Goal: Information Seeking & Learning: Compare options

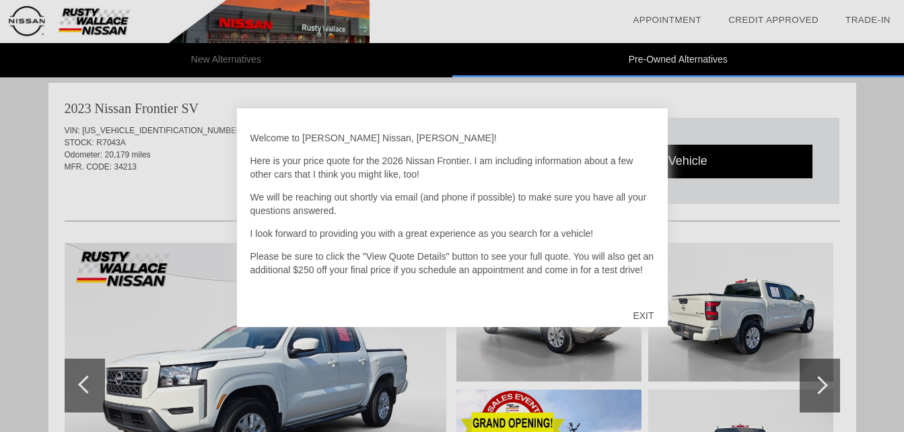
scroll to position [1928, 0]
click at [644, 312] on div "EXIT" at bounding box center [643, 315] width 48 height 40
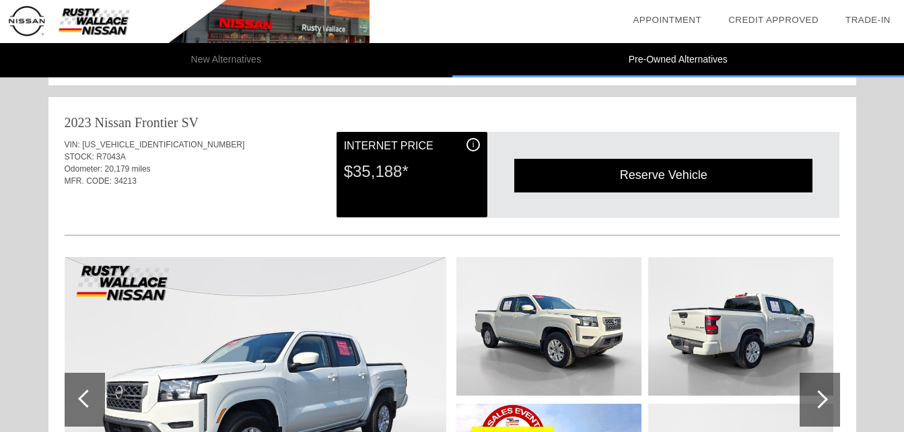
scroll to position [1923, 0]
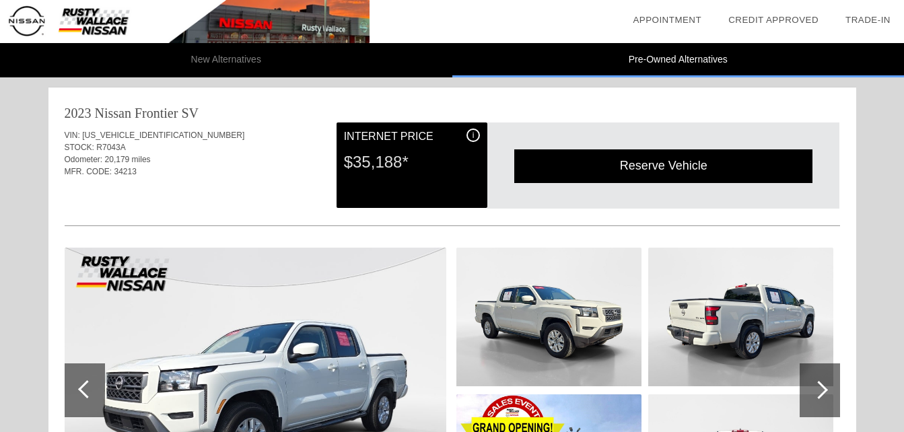
click at [472, 133] on div "i" at bounding box center [472, 134] width 13 height 13
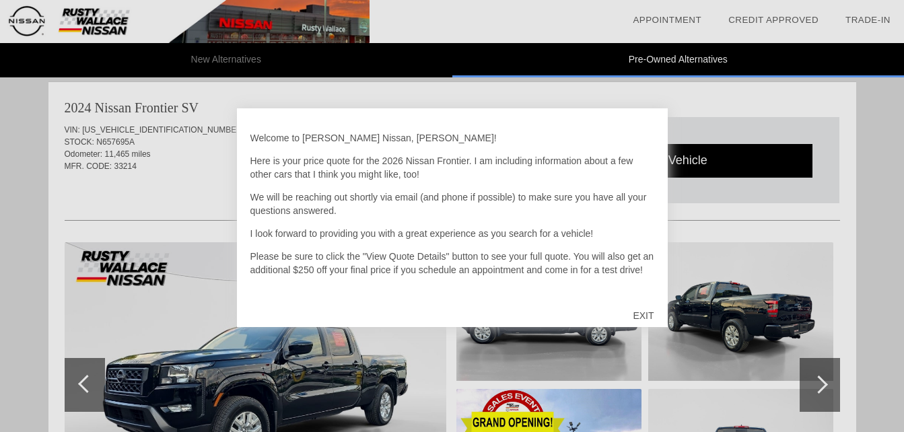
scroll to position [830, 0]
click at [648, 312] on div "EXIT" at bounding box center [643, 315] width 48 height 40
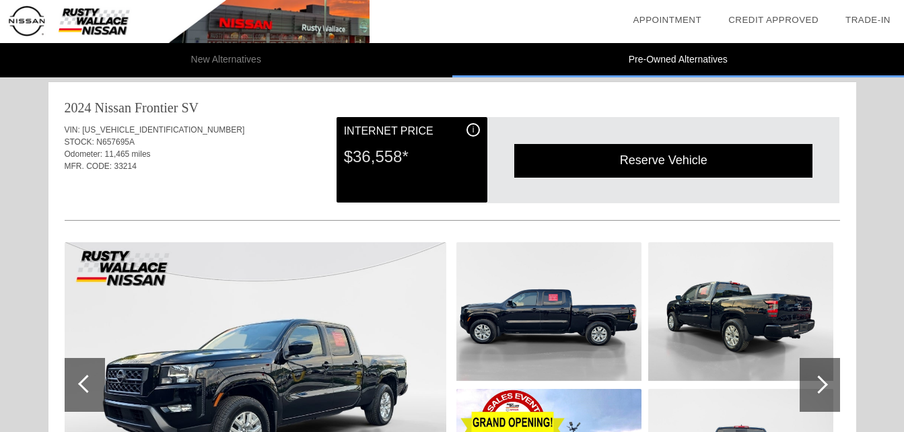
drag, startPoint x: 908, startPoint y: 182, endPoint x: 895, endPoint y: 126, distance: 57.3
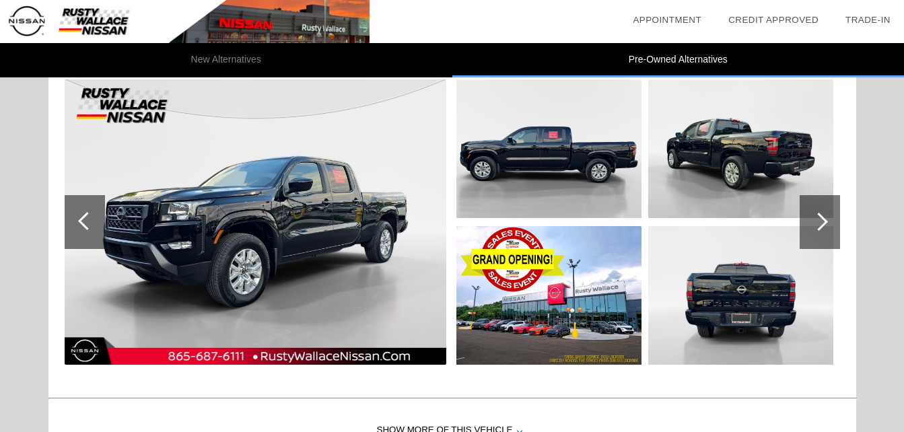
scroll to position [1030, 0]
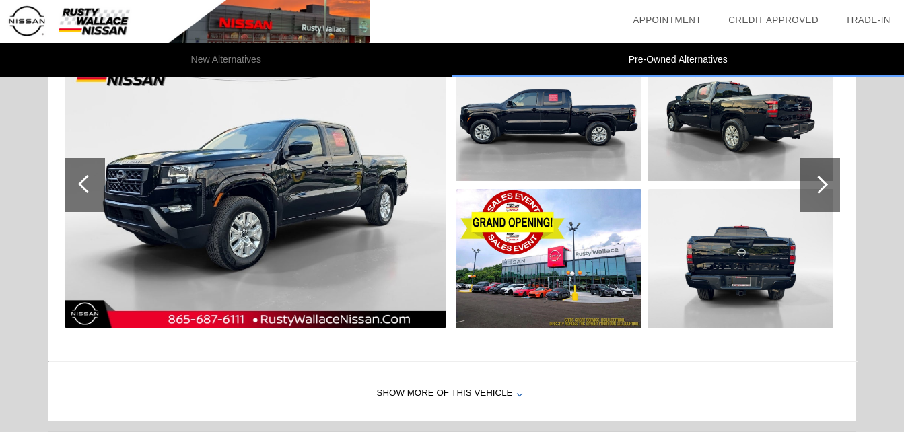
click at [821, 188] on div at bounding box center [818, 185] width 18 height 18
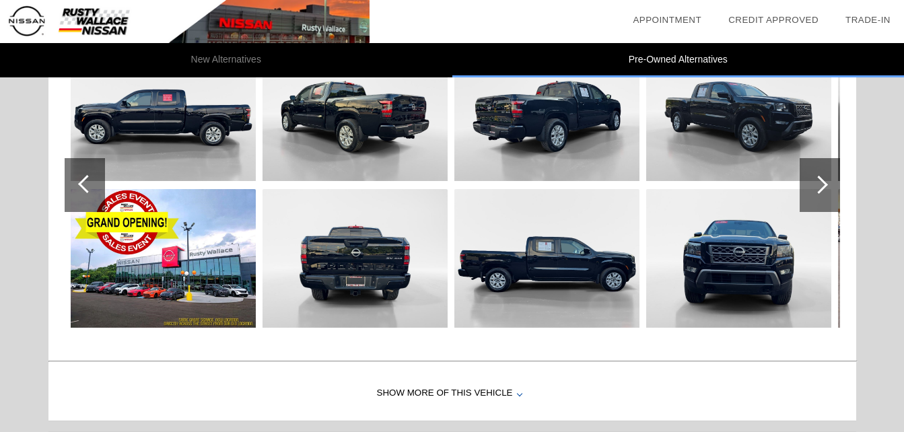
click at [817, 180] on div at bounding box center [818, 185] width 18 height 18
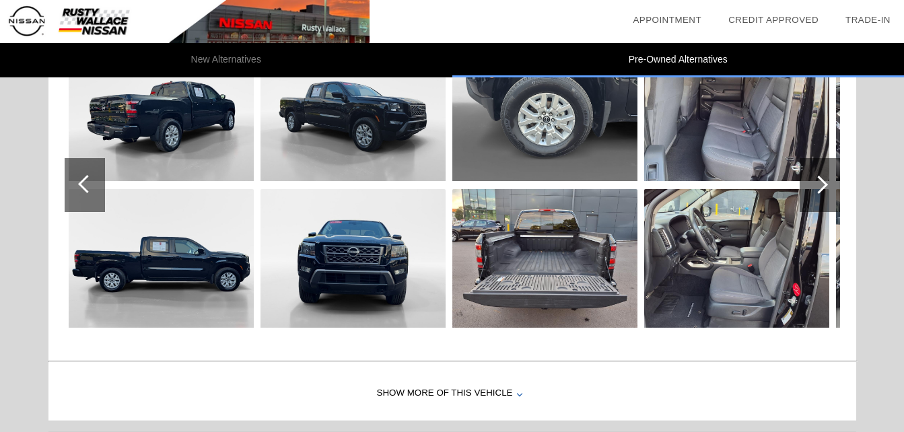
click at [817, 180] on div at bounding box center [818, 185] width 18 height 18
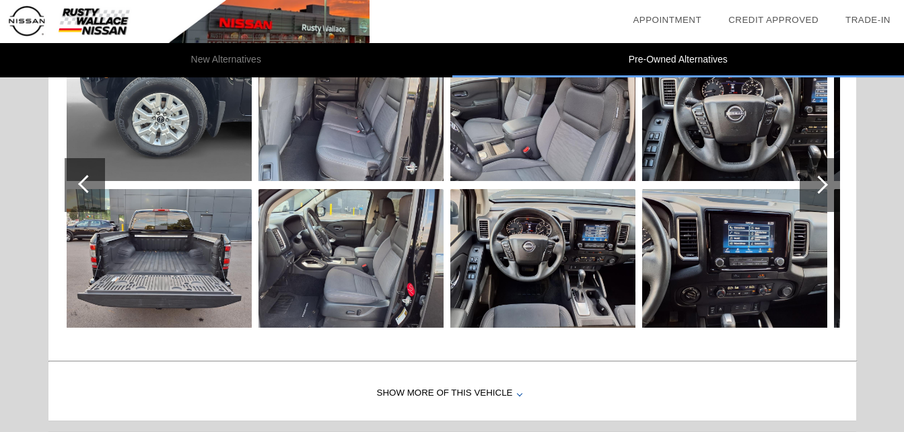
click at [817, 180] on div at bounding box center [818, 185] width 18 height 18
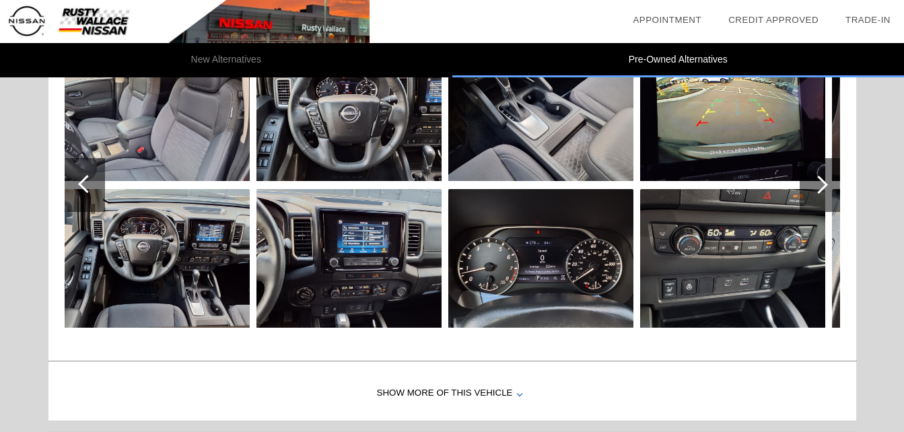
click at [817, 180] on div at bounding box center [818, 185] width 18 height 18
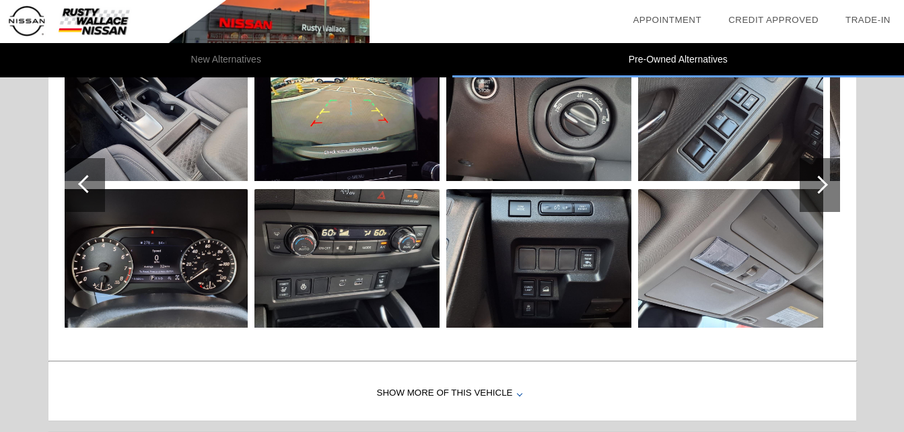
click at [817, 180] on div at bounding box center [818, 185] width 18 height 18
